Goal: Task Accomplishment & Management: Manage account settings

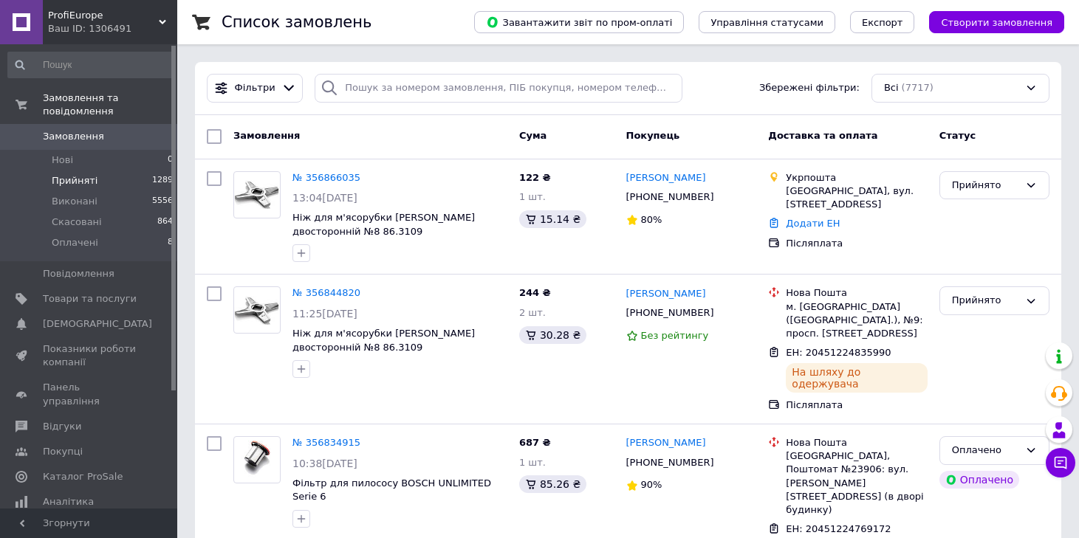
click at [73, 174] on span "Прийняті" at bounding box center [75, 180] width 46 height 13
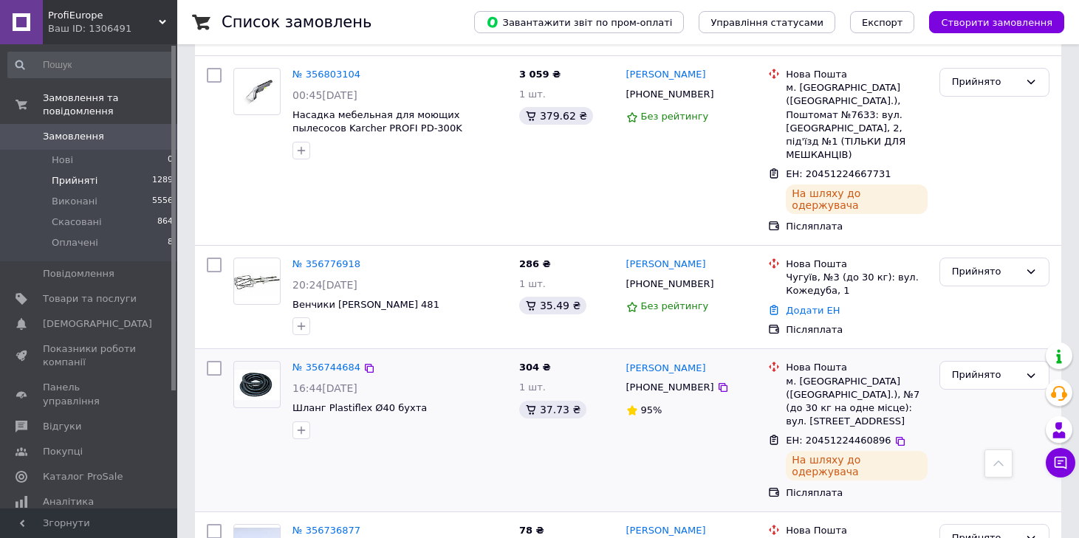
scroll to position [738, 0]
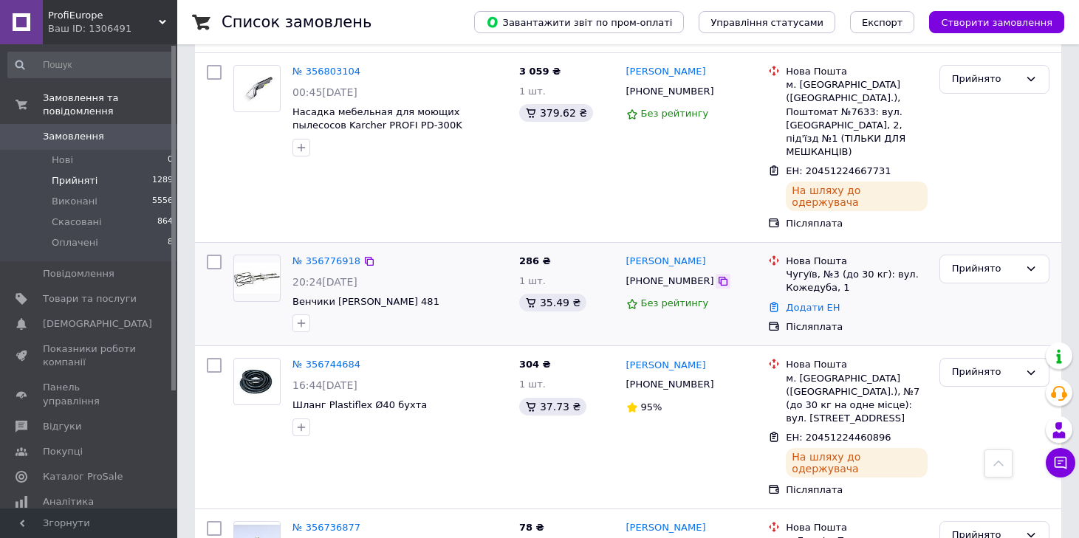
click at [717, 275] on icon at bounding box center [723, 281] width 12 height 12
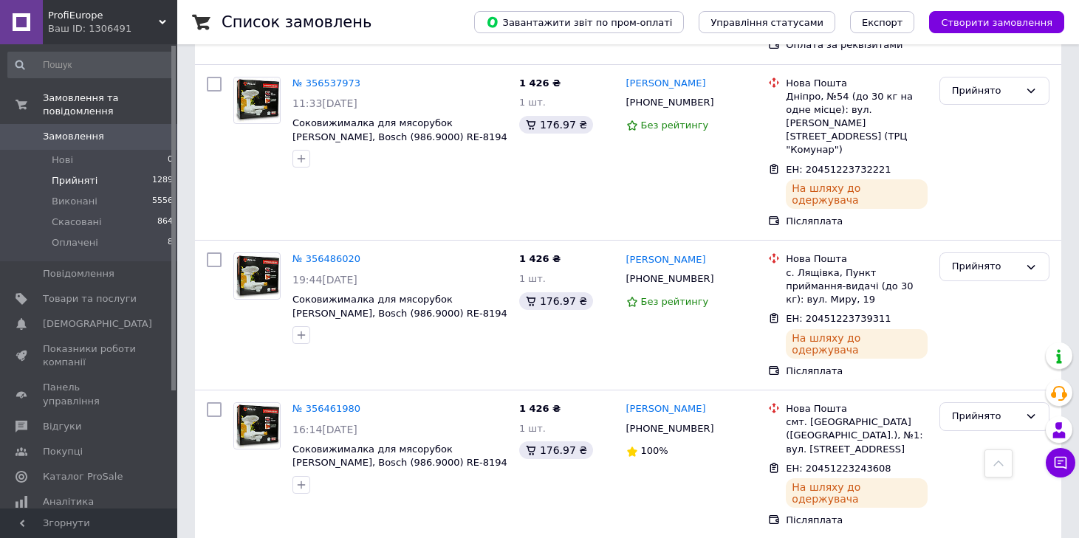
scroll to position [2449, 0]
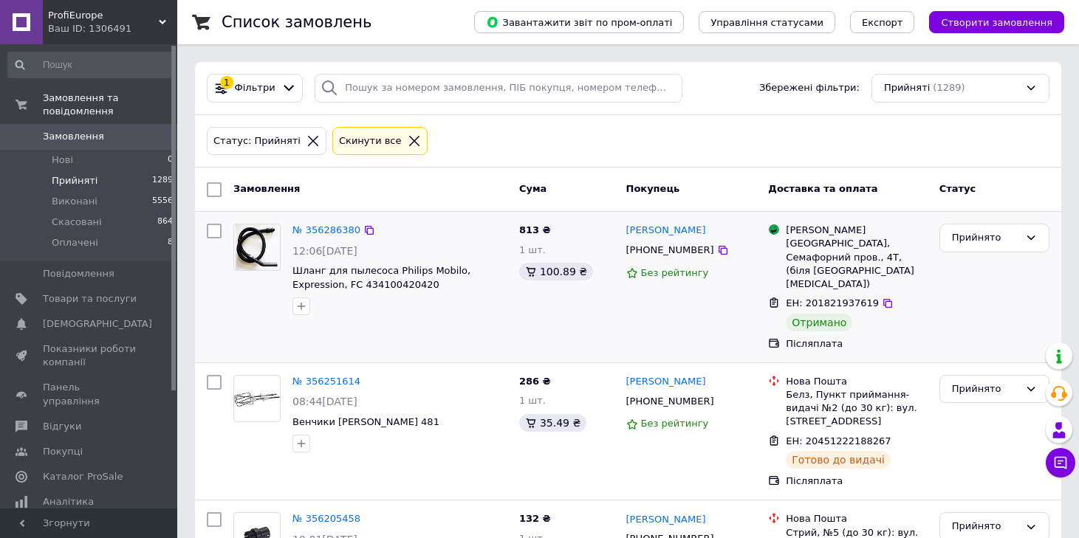
drag, startPoint x: 967, startPoint y: 239, endPoint x: 972, endPoint y: 253, distance: 15.4
click at [967, 239] on div "Прийнято" at bounding box center [985, 238] width 67 height 16
click at [975, 268] on li "Виконано" at bounding box center [994, 269] width 109 height 27
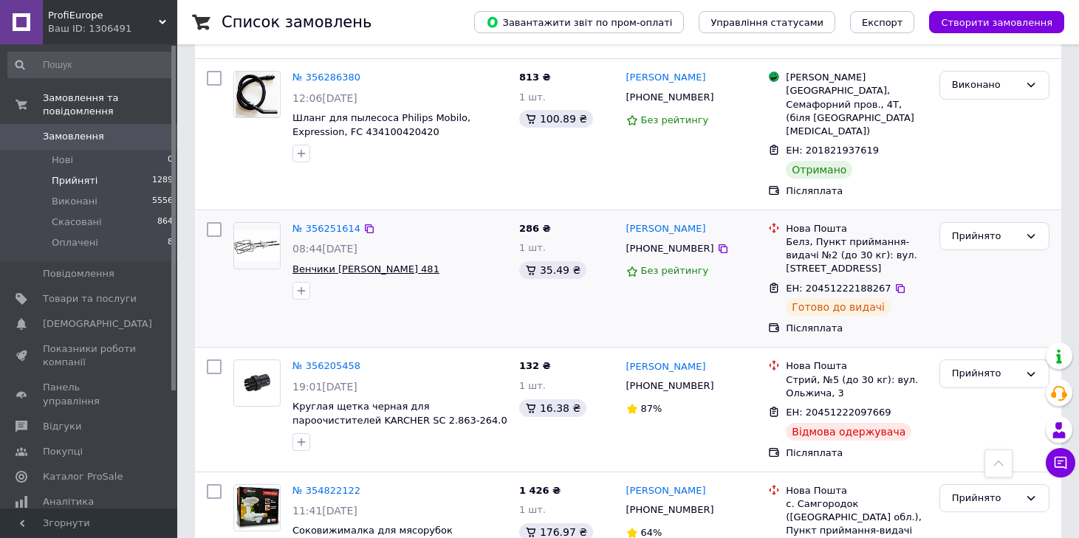
scroll to position [148, 0]
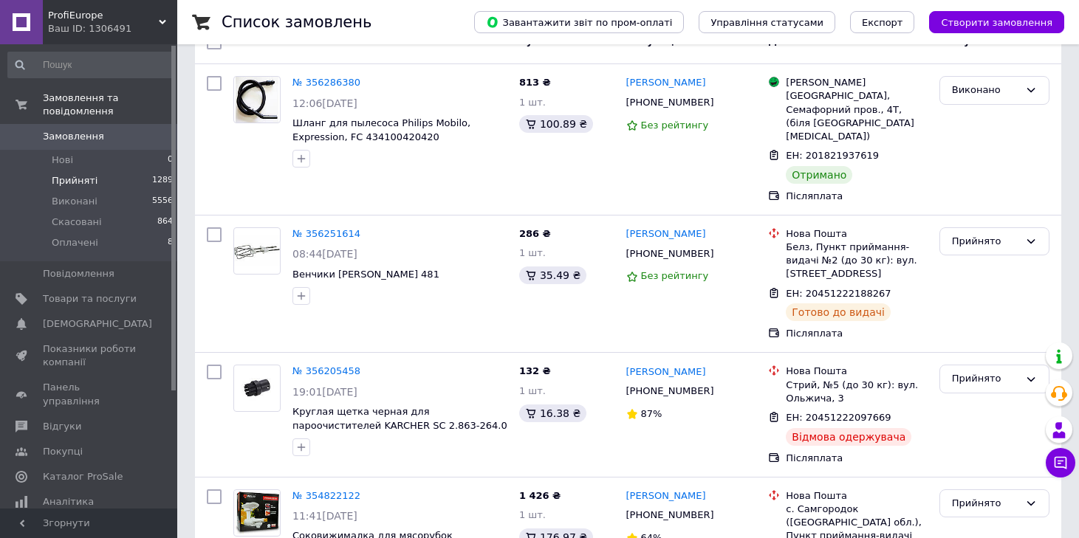
click at [78, 130] on span "Замовлення" at bounding box center [73, 136] width 61 height 13
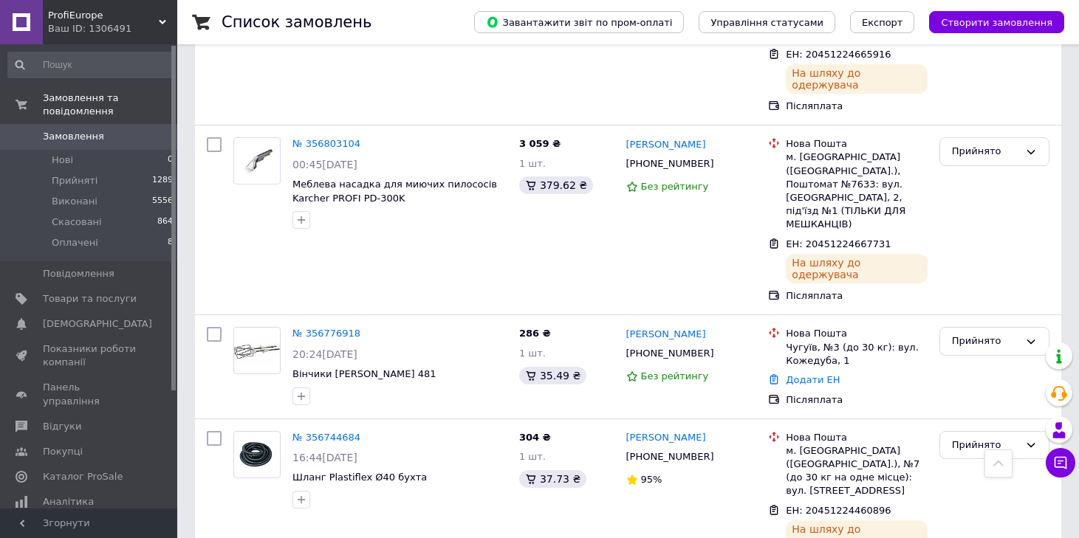
scroll to position [812, 0]
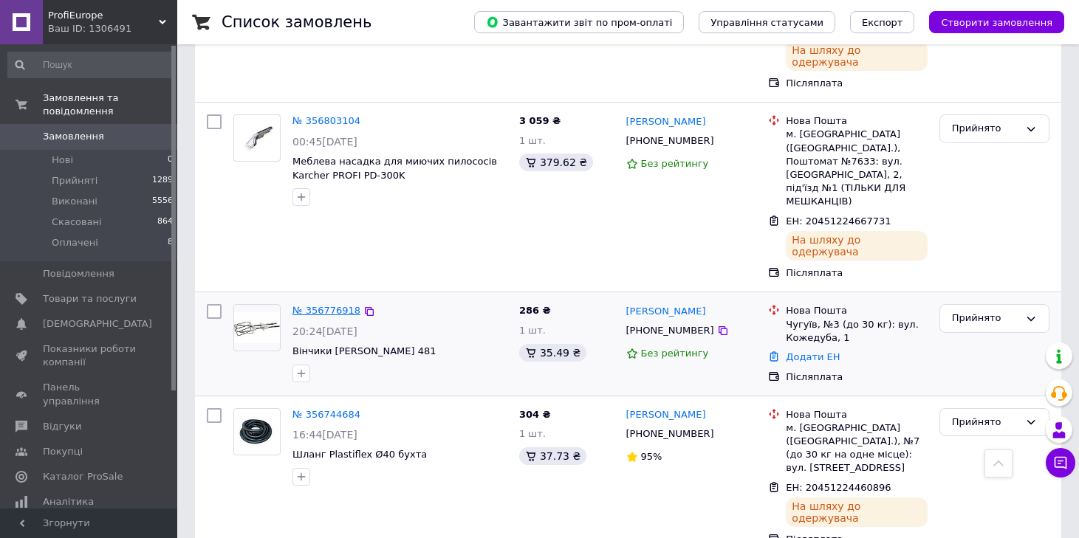
click at [323, 305] on link "№ 356776918" at bounding box center [326, 310] width 68 height 11
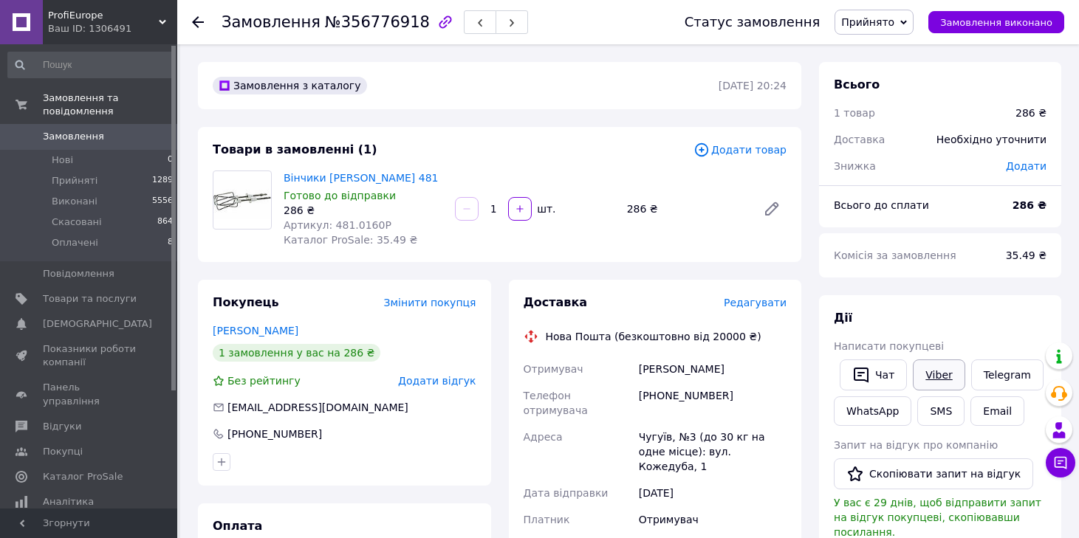
click at [947, 378] on link "Viber" at bounding box center [939, 375] width 52 height 31
click at [757, 303] on span "Редагувати" at bounding box center [755, 303] width 63 height 12
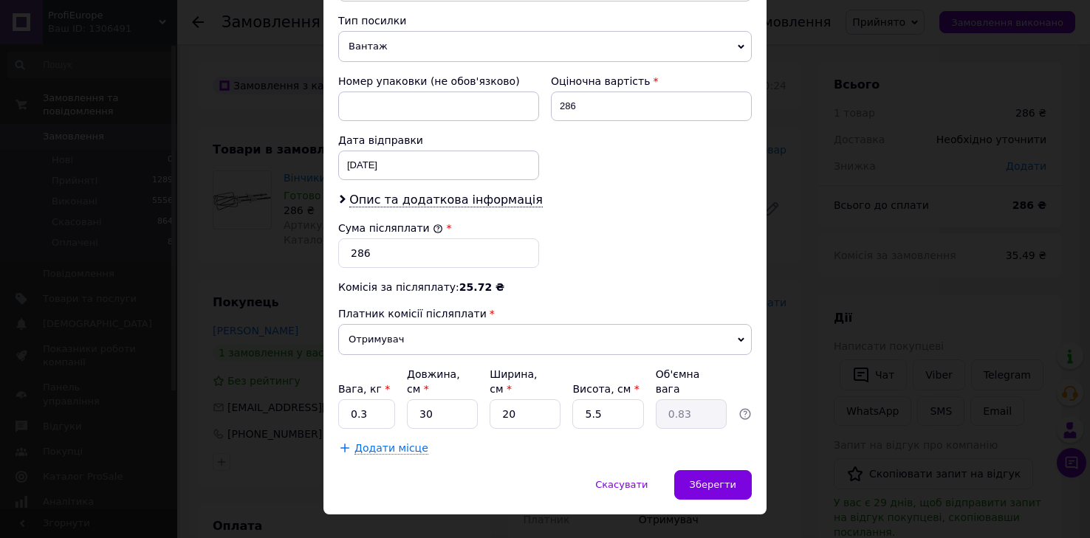
scroll to position [591, 0]
click at [459, 203] on span "Опис та додаткова інформація" at bounding box center [445, 199] width 193 height 15
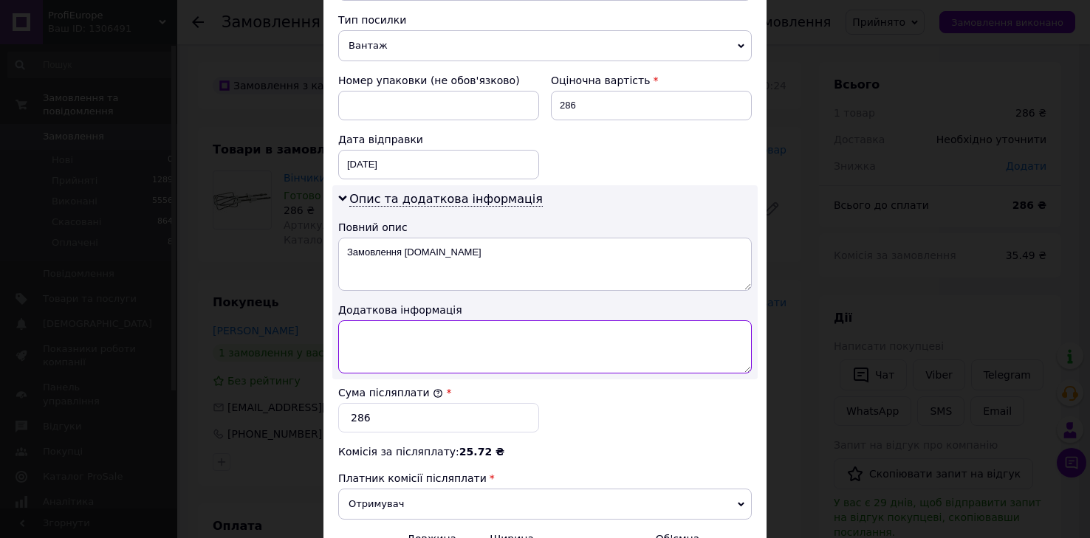
click at [403, 347] on textarea at bounding box center [545, 346] width 414 height 53
paste textarea "Вінчики 481"
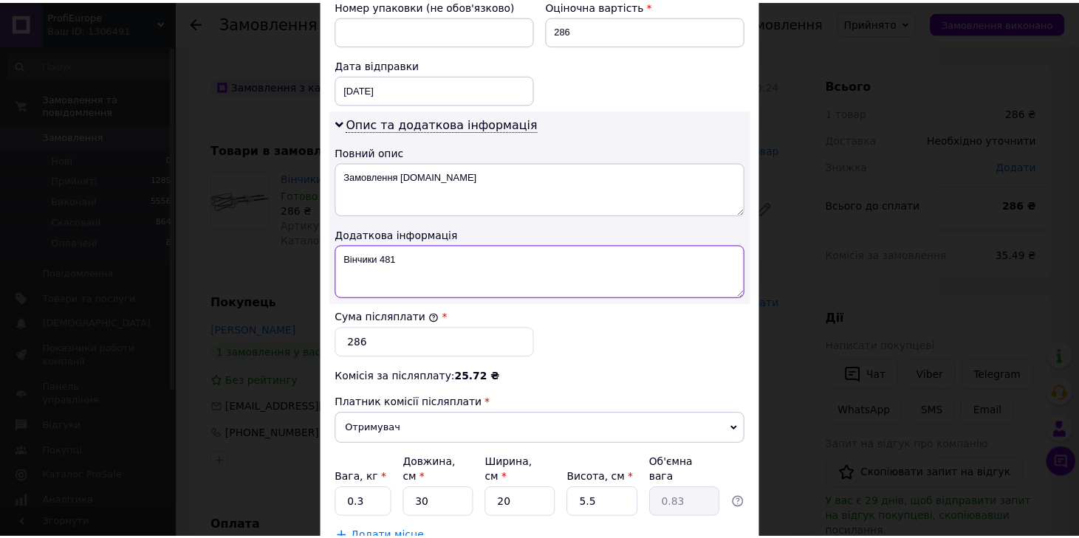
scroll to position [769, 0]
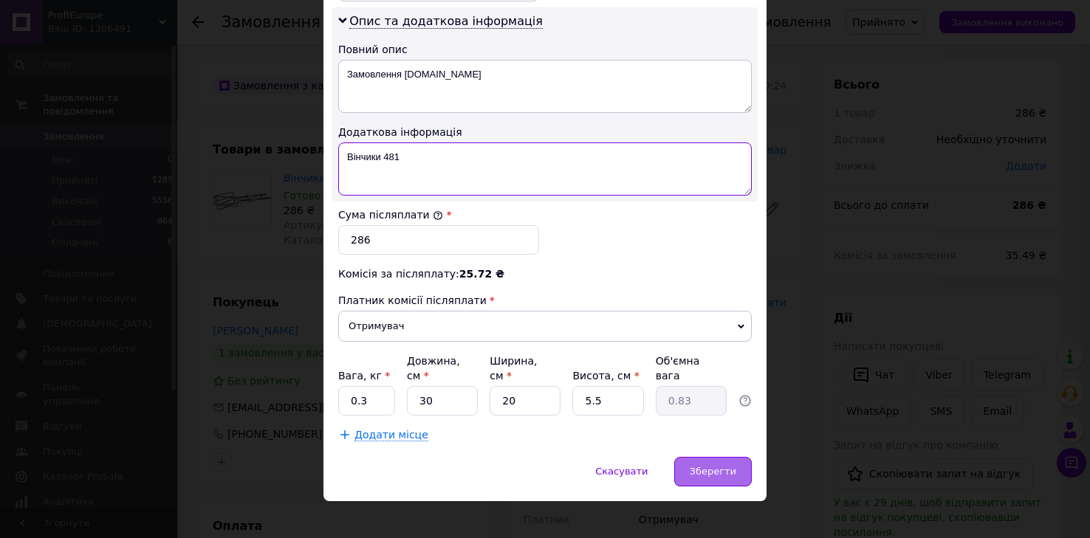
type textarea "Вінчики 481"
click at [724, 466] on span "Зберегти" at bounding box center [713, 471] width 47 height 11
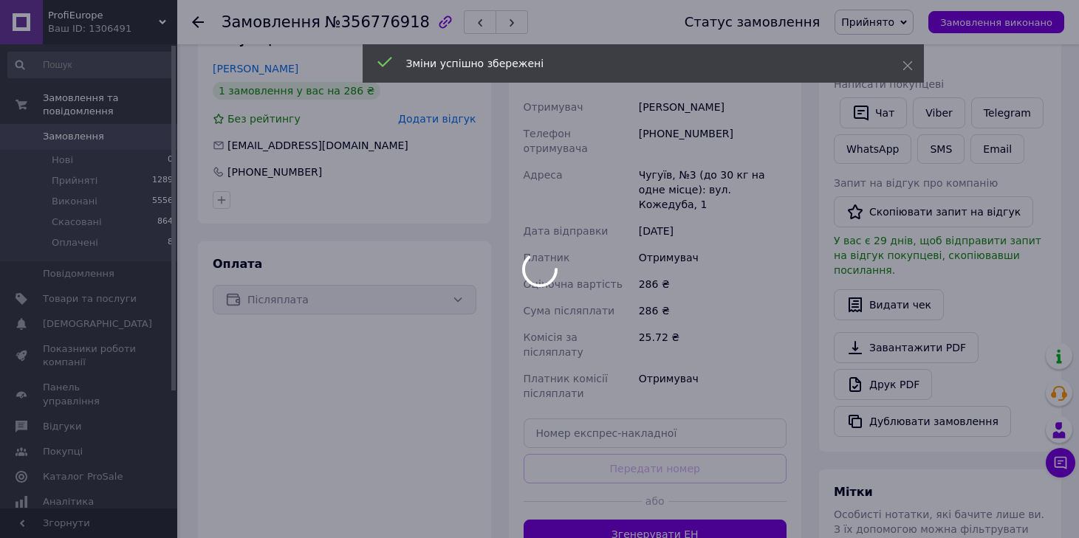
scroll to position [369, 0]
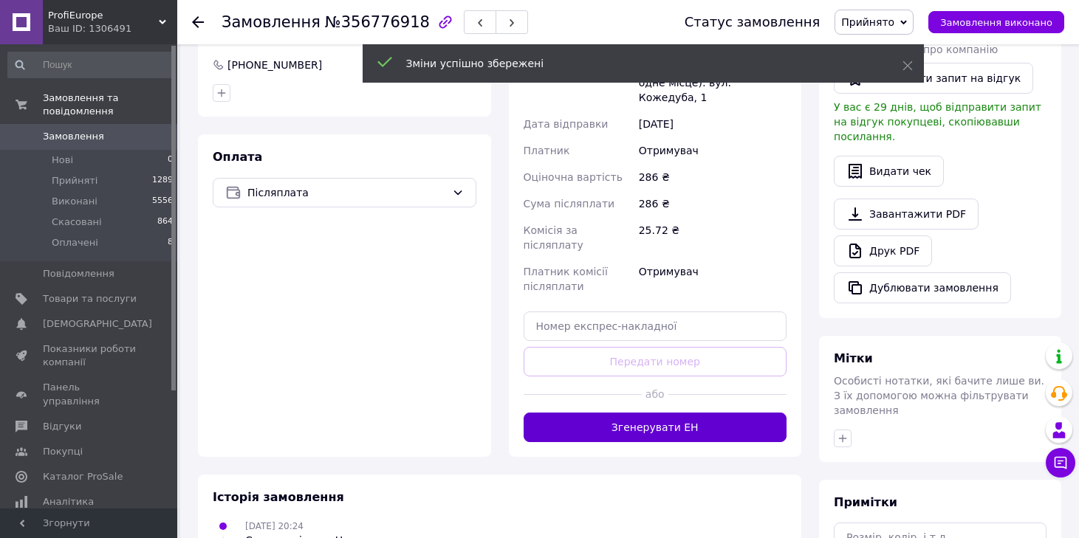
click at [668, 413] on button "Згенерувати ЕН" at bounding box center [656, 428] width 264 height 30
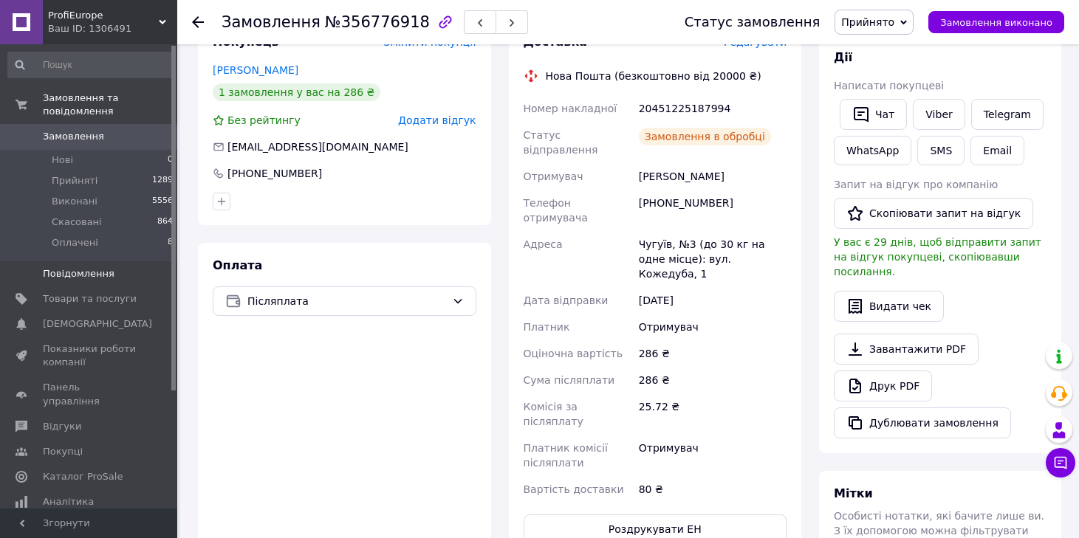
scroll to position [74, 0]
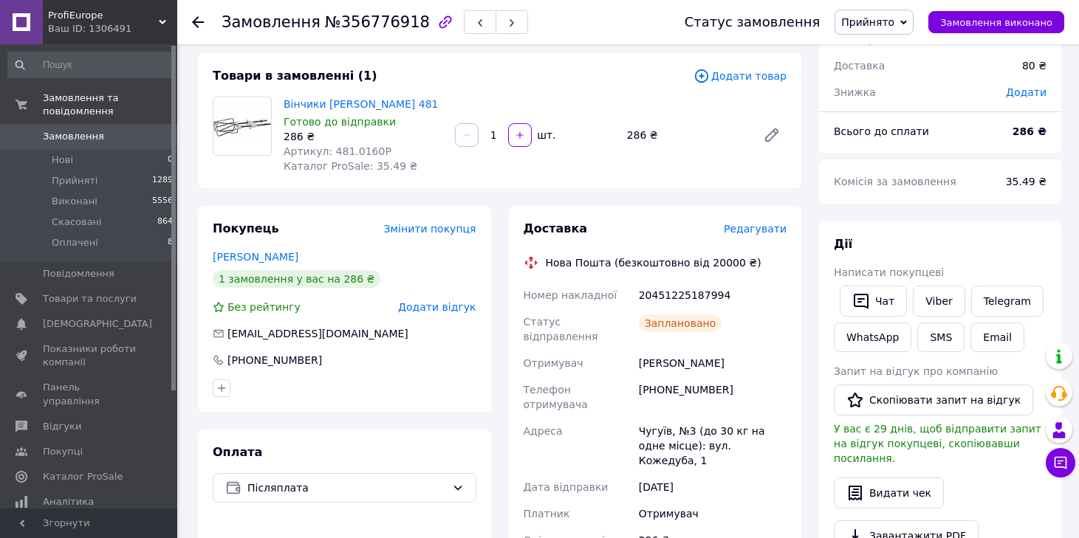
click at [68, 130] on span "Замовлення" at bounding box center [73, 136] width 61 height 13
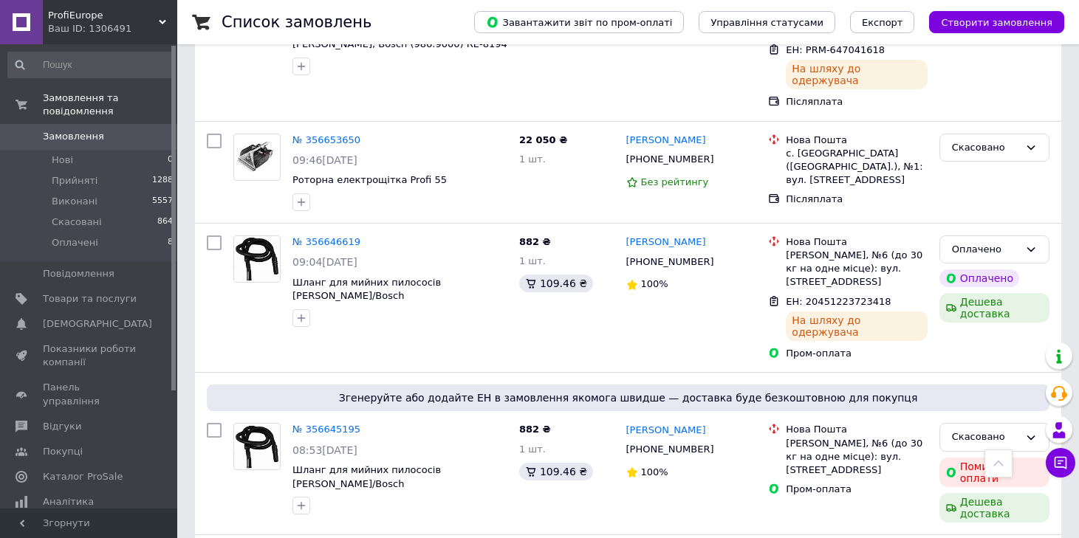
scroll to position [2362, 0]
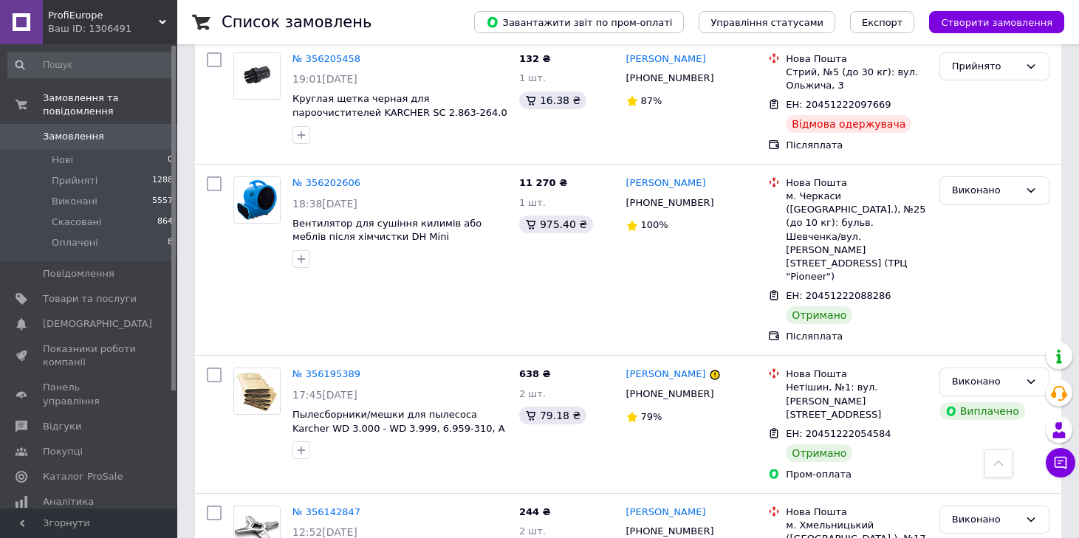
scroll to position [2382, 0]
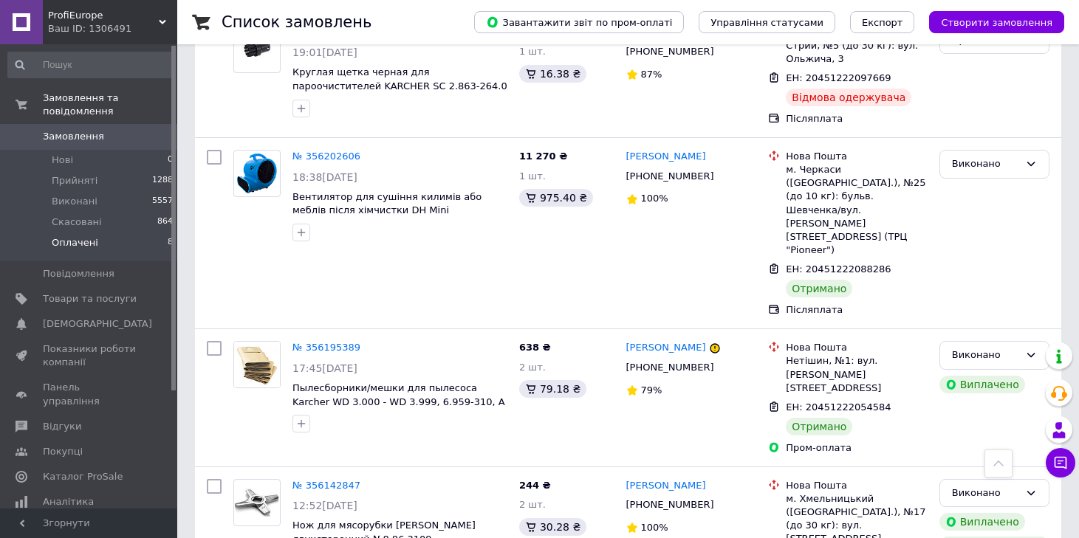
click at [75, 236] on span "Оплачені" at bounding box center [75, 242] width 47 height 13
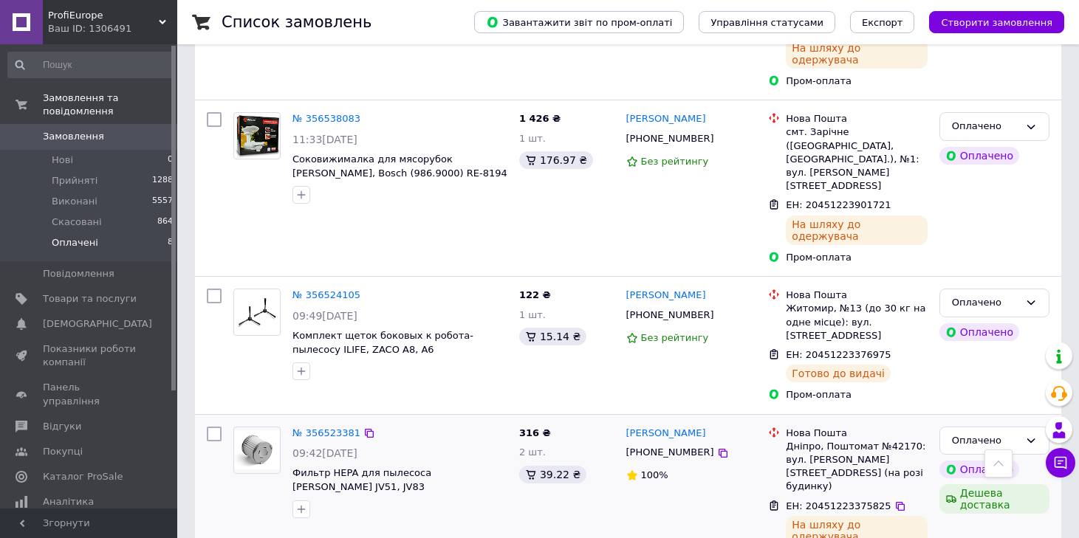
scroll to position [792, 0]
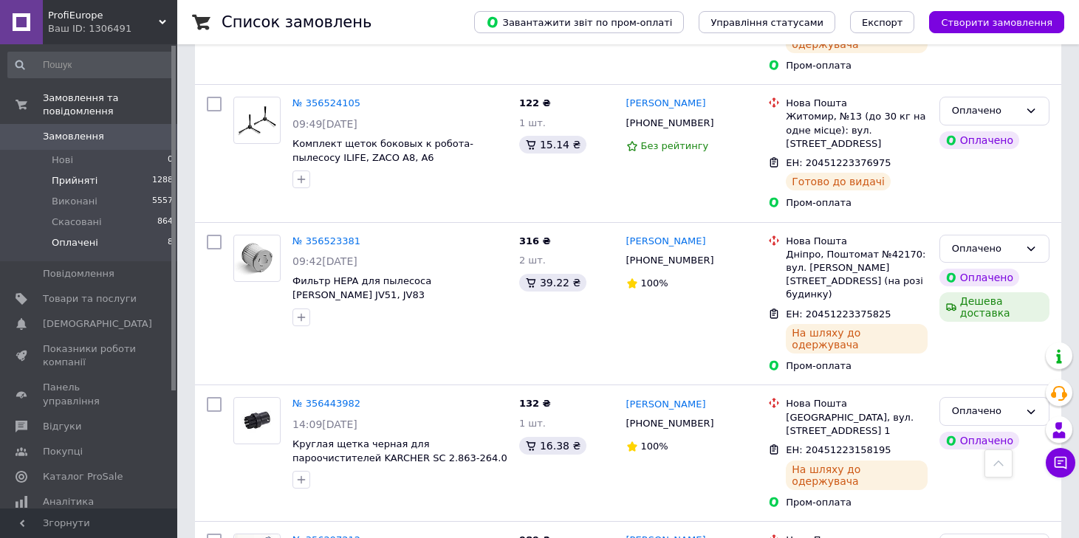
click at [92, 174] on span "Прийняті" at bounding box center [75, 180] width 46 height 13
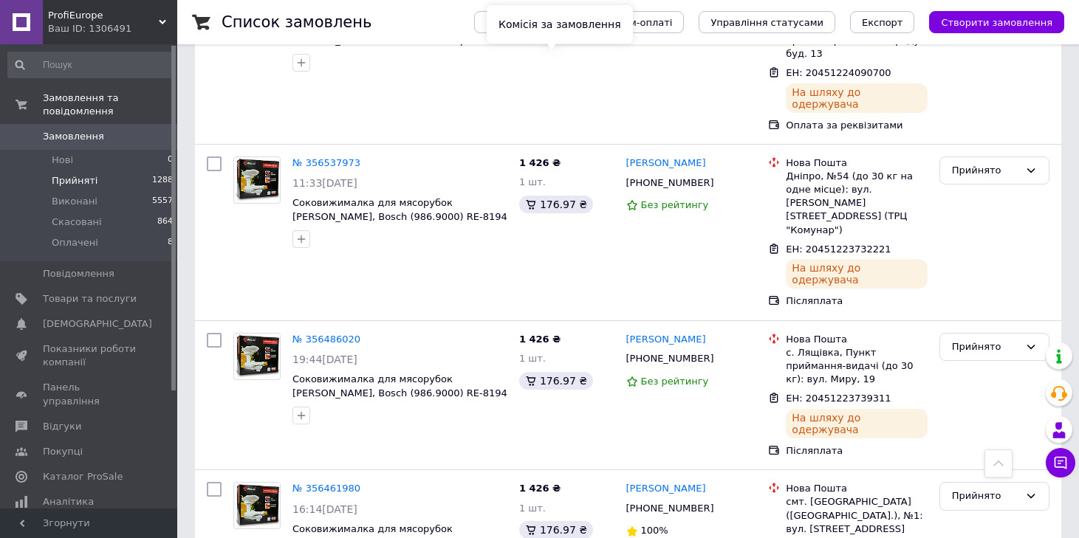
scroll to position [2469, 0]
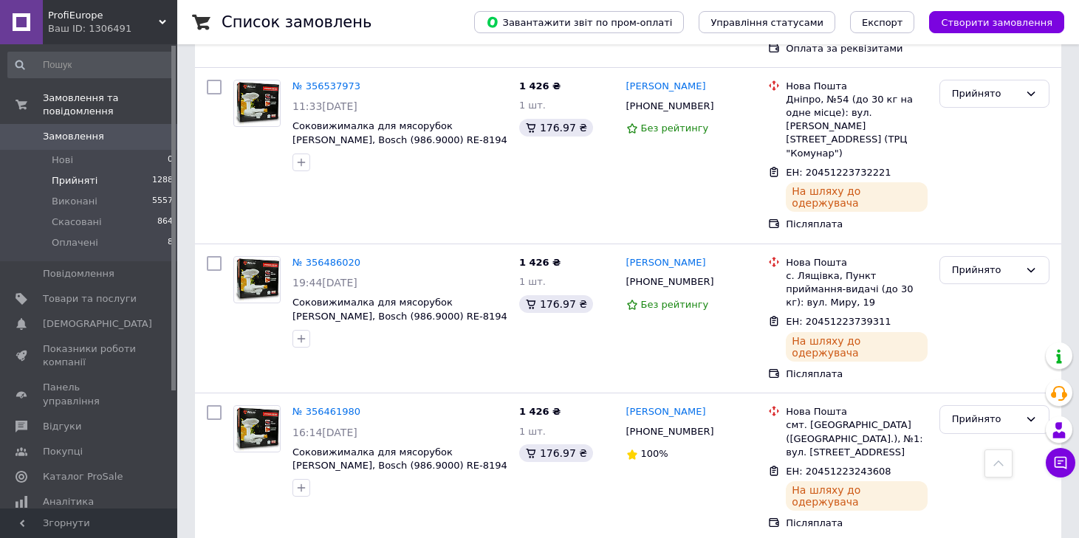
click at [74, 130] on span "Замовлення" at bounding box center [73, 136] width 61 height 13
